Goal: Check status: Check status

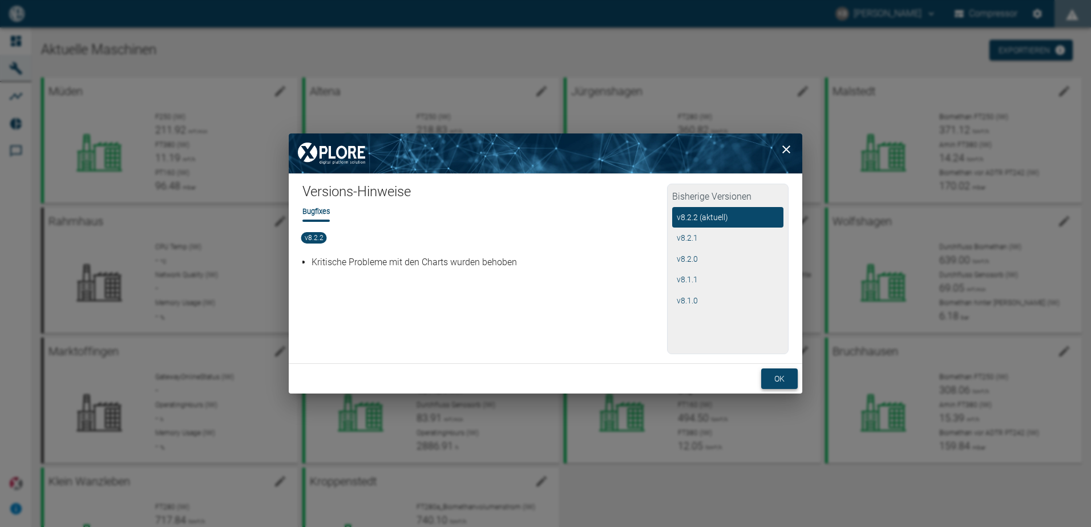
click at [777, 378] on button "ok" at bounding box center [780, 379] width 37 height 21
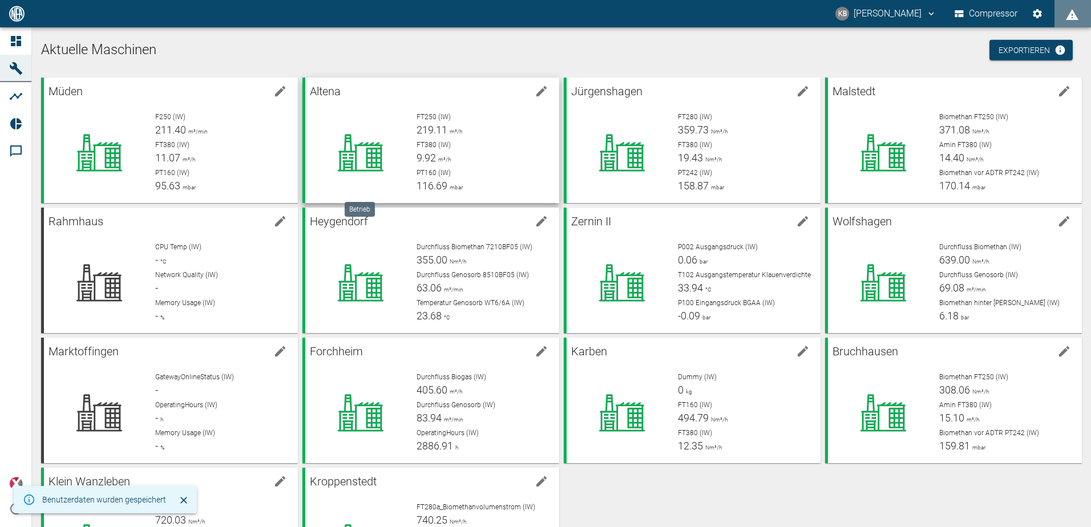
click at [366, 152] on icon at bounding box center [361, 153] width 46 height 37
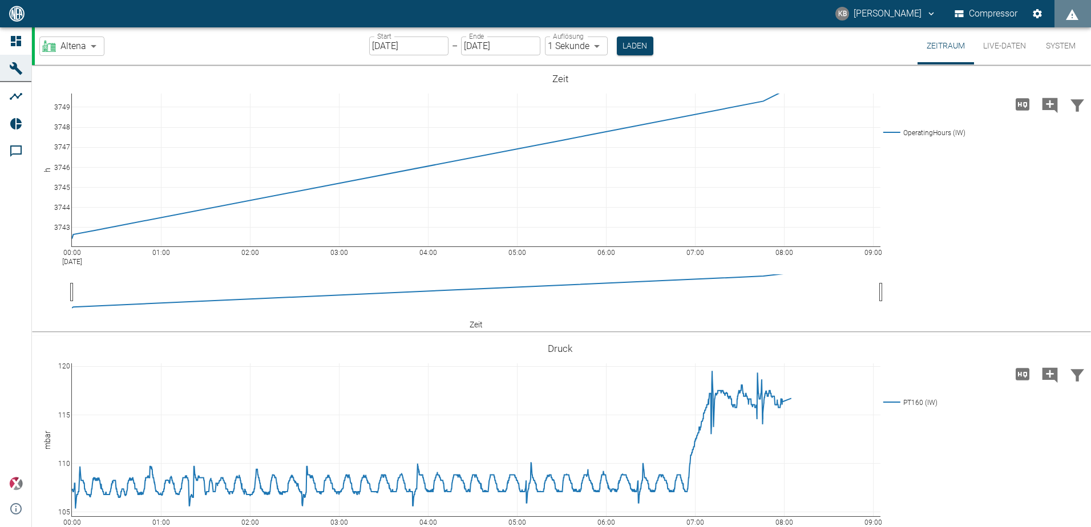
click at [1000, 42] on button "Live-Daten" at bounding box center [1004, 45] width 61 height 37
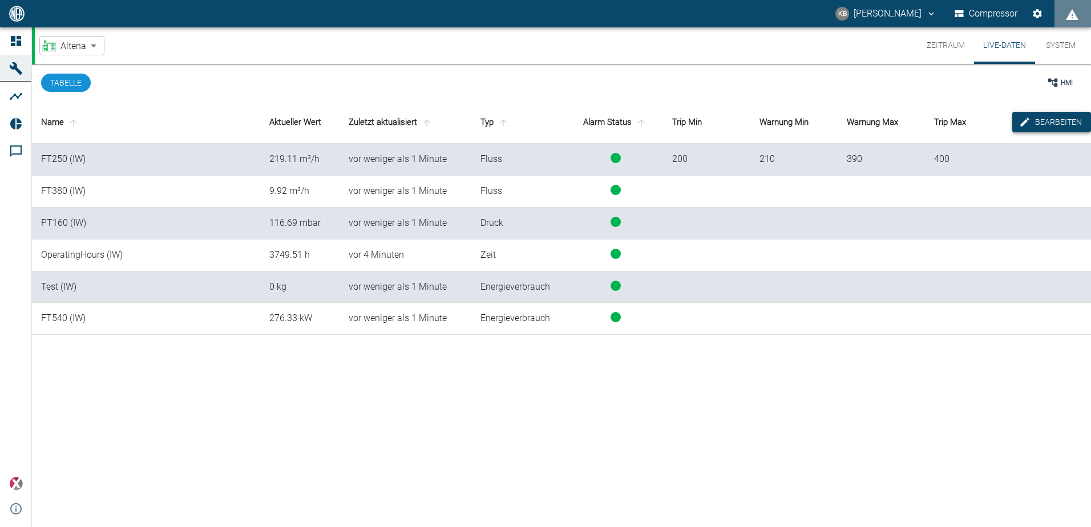
click at [1048, 119] on button "Bearbeiten" at bounding box center [1052, 122] width 79 height 21
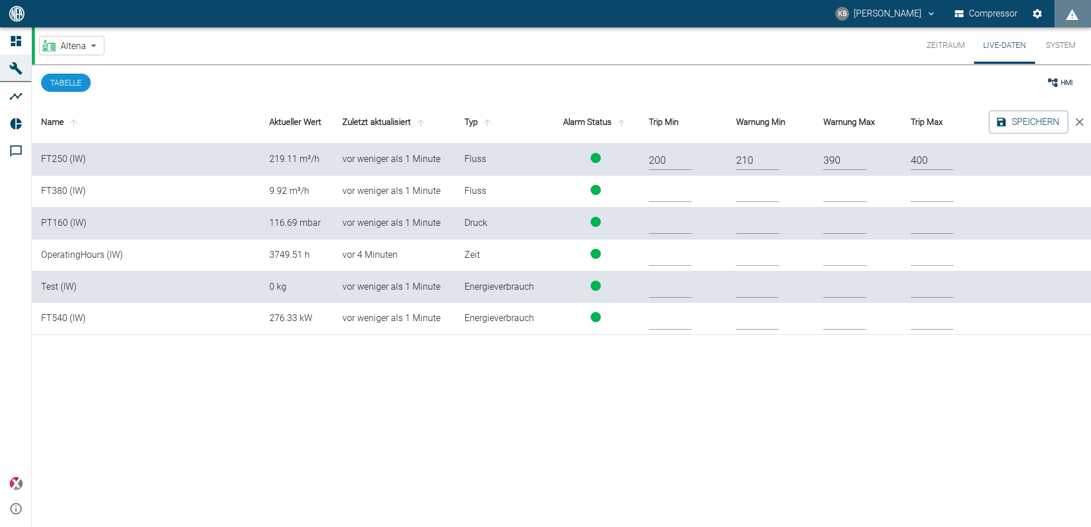
click at [82, 85] on button "Tabelle" at bounding box center [66, 83] width 50 height 18
click at [1079, 124] on icon "close" at bounding box center [1080, 122] width 14 height 14
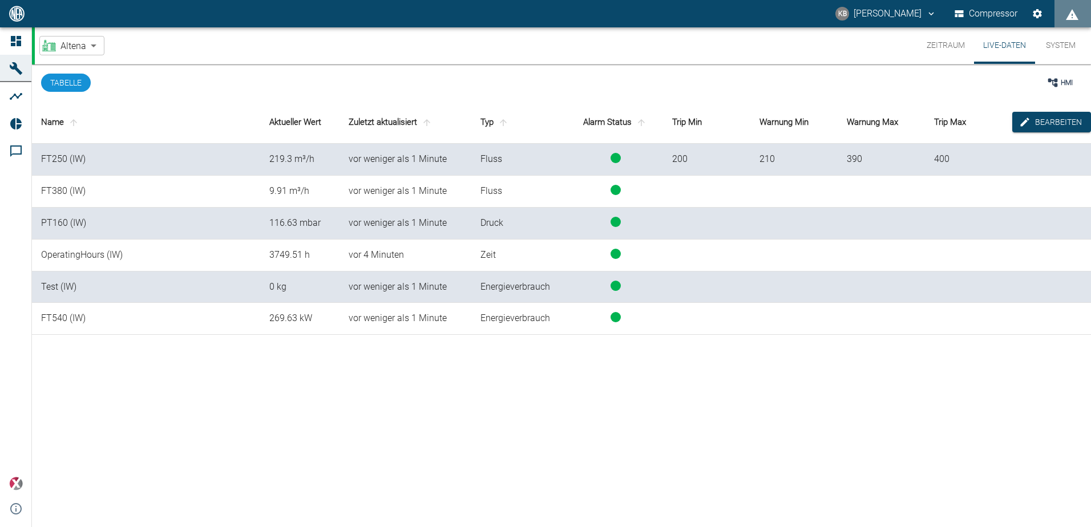
click at [46, 81] on button "Tabelle" at bounding box center [66, 83] width 50 height 18
click at [62, 78] on button "Tabelle" at bounding box center [66, 83] width 50 height 18
click at [1067, 79] on span "HMI" at bounding box center [1067, 83] width 12 height 10
click at [1067, 84] on span "HMI" at bounding box center [1067, 83] width 12 height 10
click at [1043, 82] on div "HMI" at bounding box center [649, 83] width 868 height 37
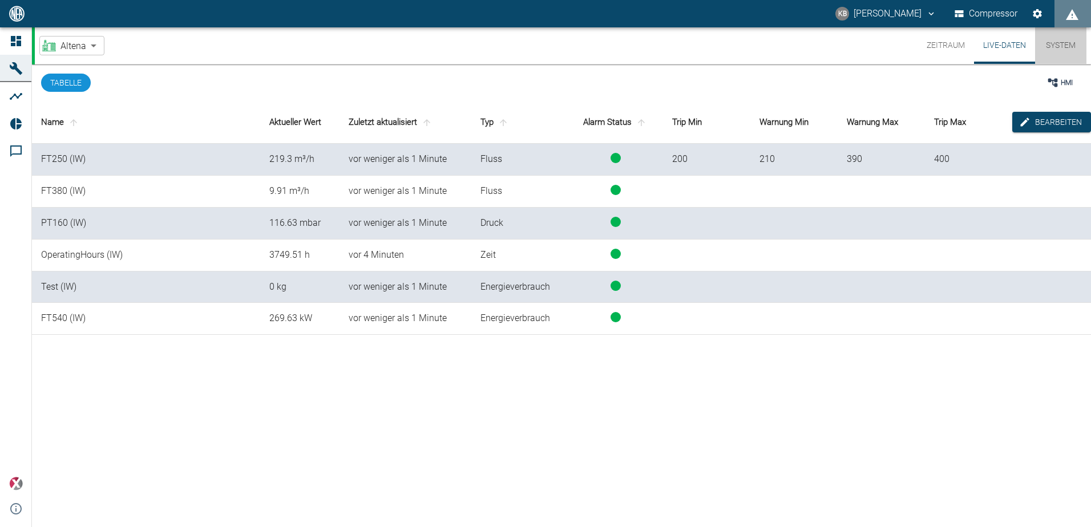
click at [1067, 40] on button "System" at bounding box center [1061, 45] width 51 height 37
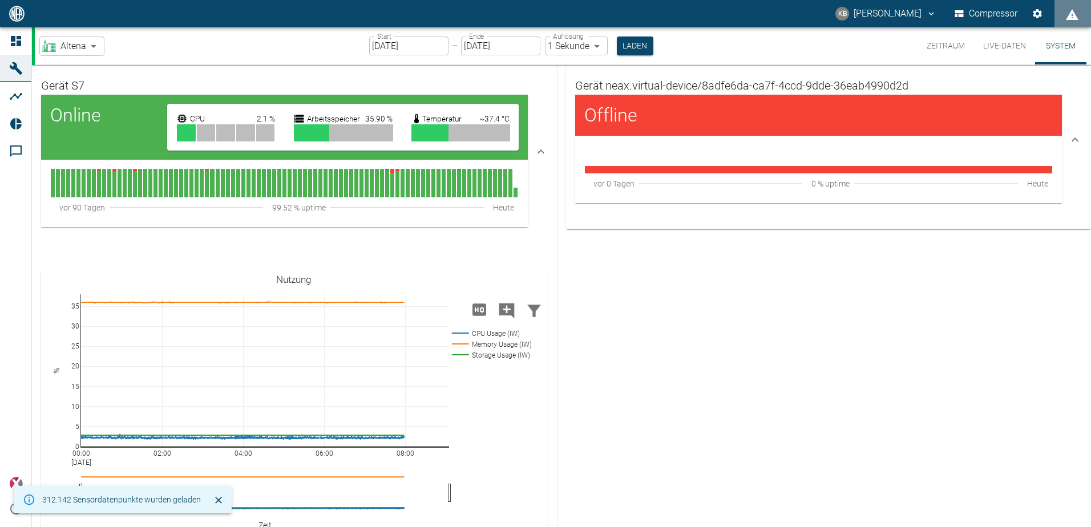
click at [937, 49] on button "Zeitraum" at bounding box center [946, 45] width 57 height 37
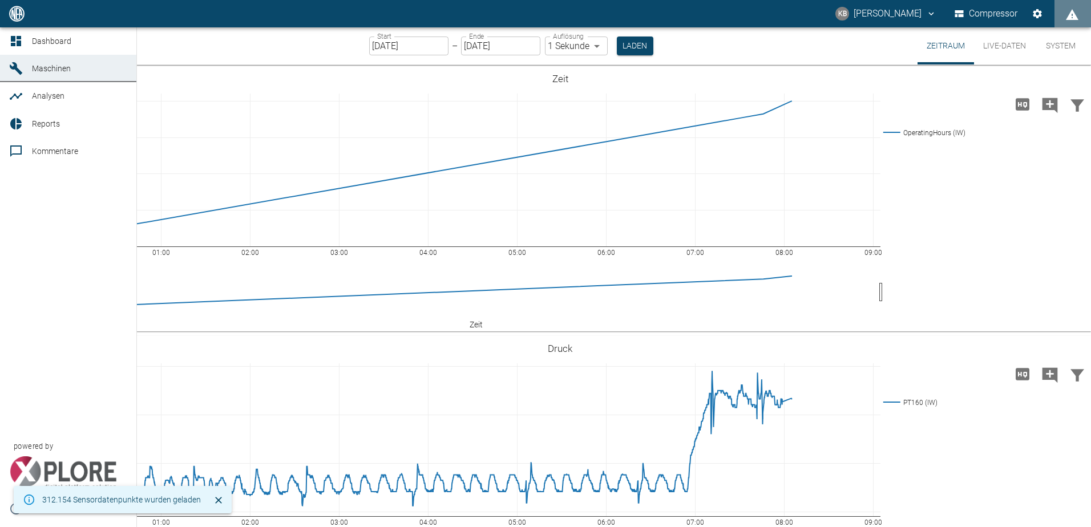
click at [25, 102] on div at bounding box center [17, 97] width 17 height 14
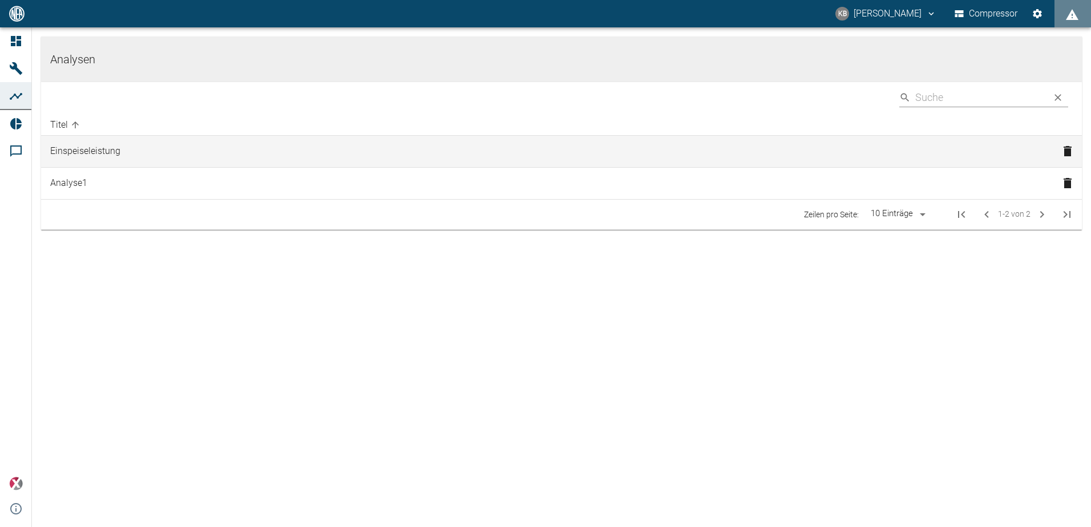
click at [107, 152] on td "Einspeiseleistung" at bounding box center [547, 152] width 1013 height 32
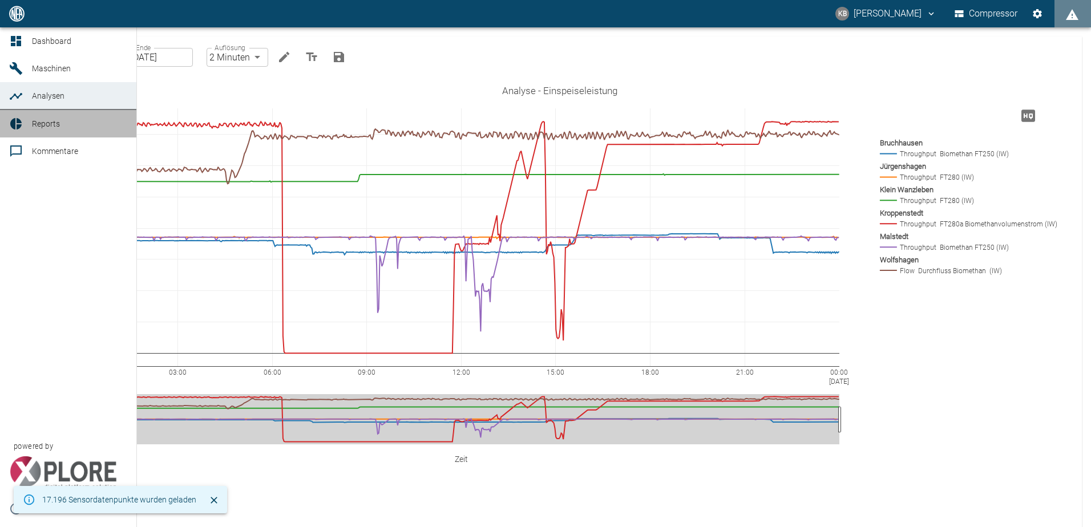
click at [18, 122] on icon at bounding box center [15, 123] width 11 height 11
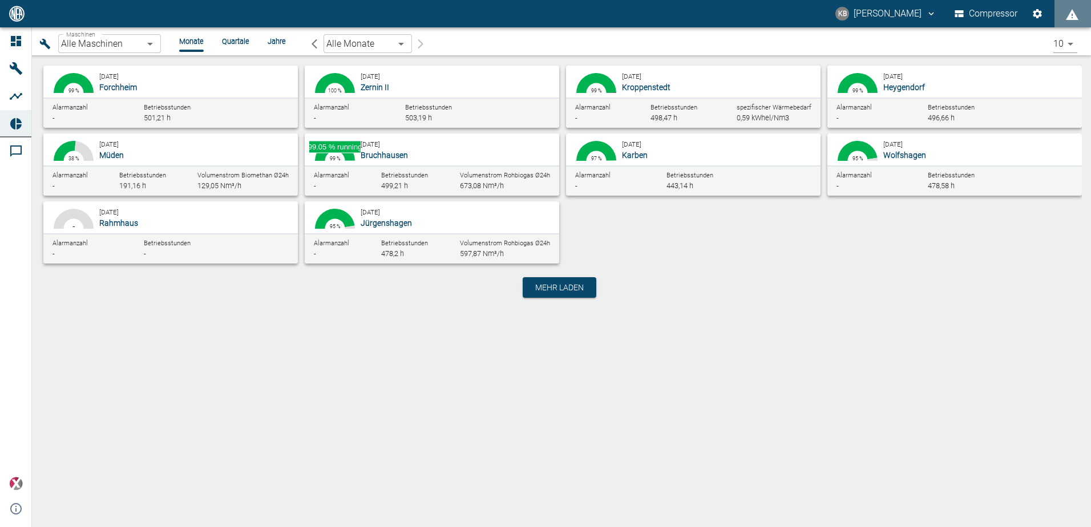
click at [341, 151] on icon "button" at bounding box center [335, 151] width 40 height 20
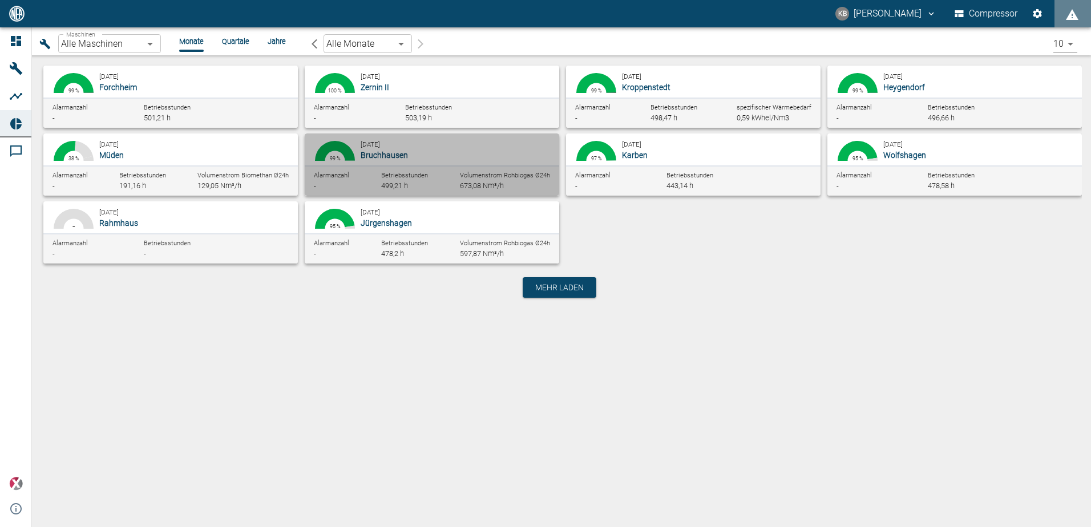
click at [380, 148] on small "[DATE]" at bounding box center [370, 144] width 19 height 8
type input "af7d40c2-c812-4a17-a281-d871ce7187b0"
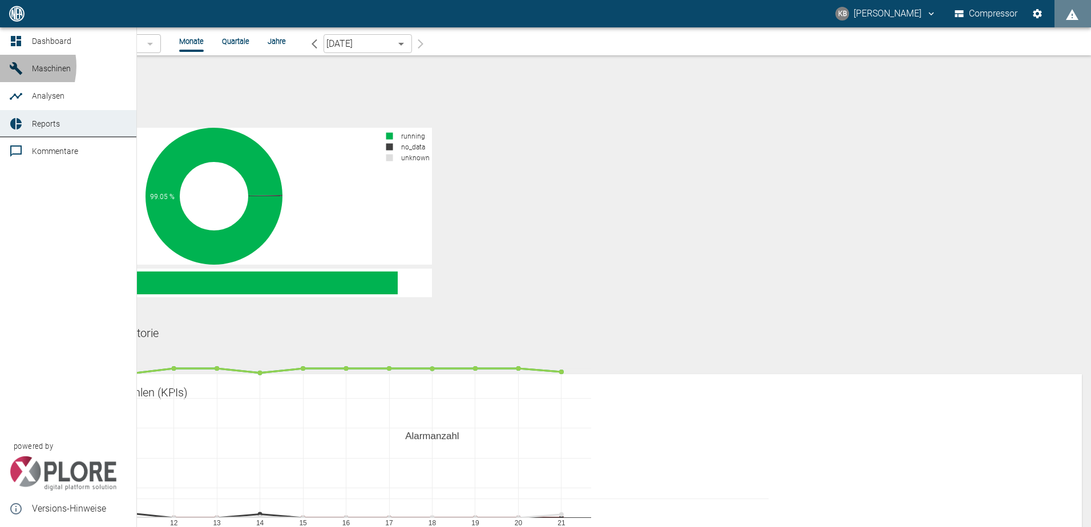
click at [1, 66] on link "Maschinen" at bounding box center [68, 68] width 136 height 27
